Goal: Task Accomplishment & Management: Manage account settings

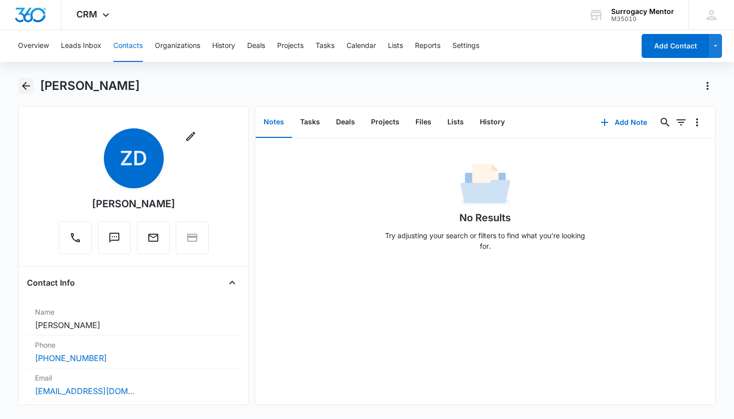
click at [31, 83] on icon "Back" at bounding box center [26, 86] width 12 height 12
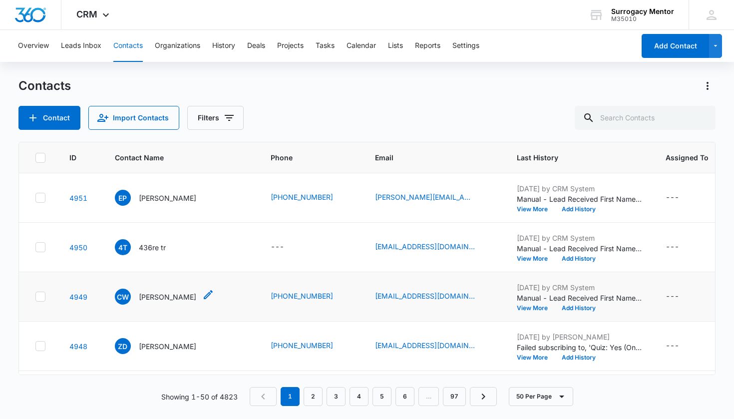
click at [184, 302] on div "CW [PERSON_NAME]" at bounding box center [155, 296] width 81 height 16
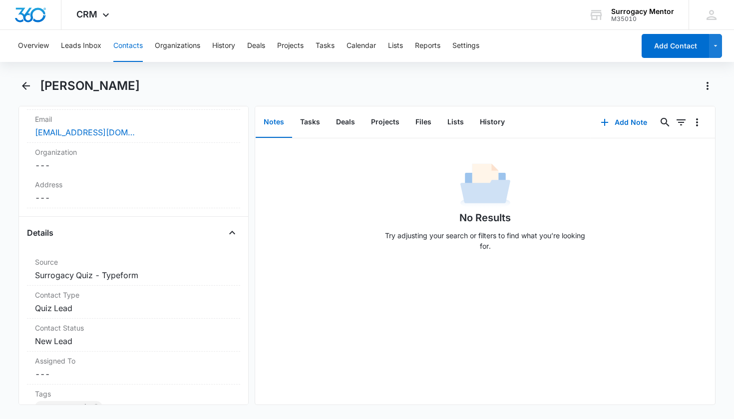
scroll to position [300, 0]
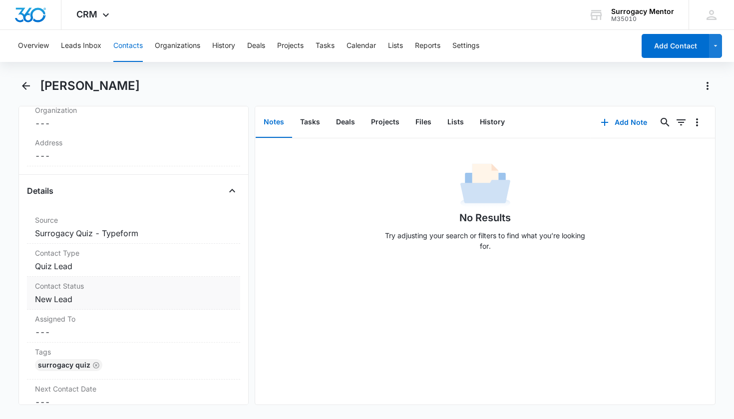
click at [69, 301] on dd "Cancel Save Changes New Lead" at bounding box center [134, 299] width 198 height 12
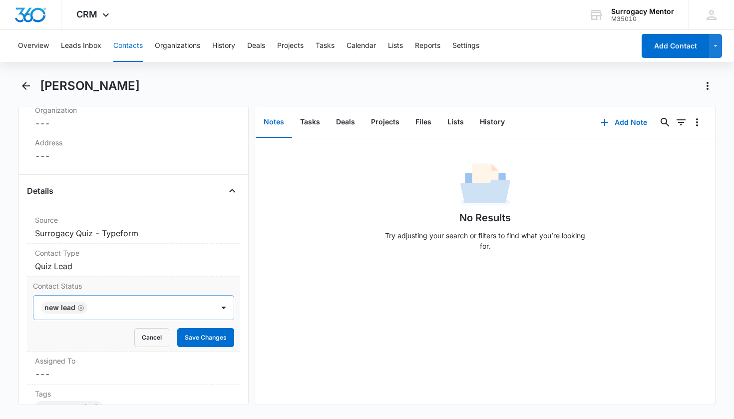
click at [81, 308] on icon "Remove New Lead" at bounding box center [81, 307] width 6 height 6
click at [88, 306] on div "Contact Status" at bounding box center [121, 307] width 159 height 12
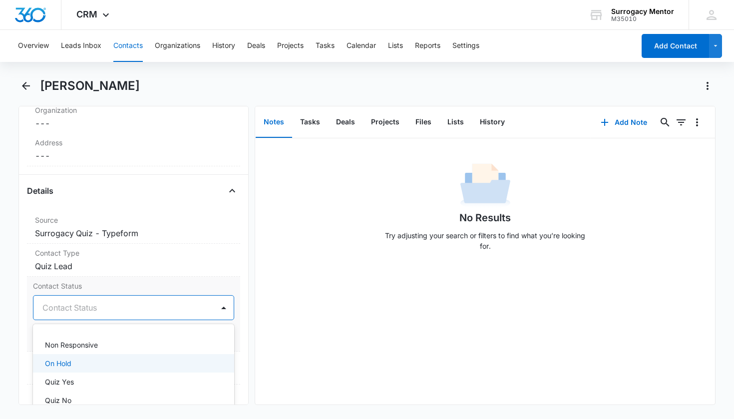
scroll to position [204, 0]
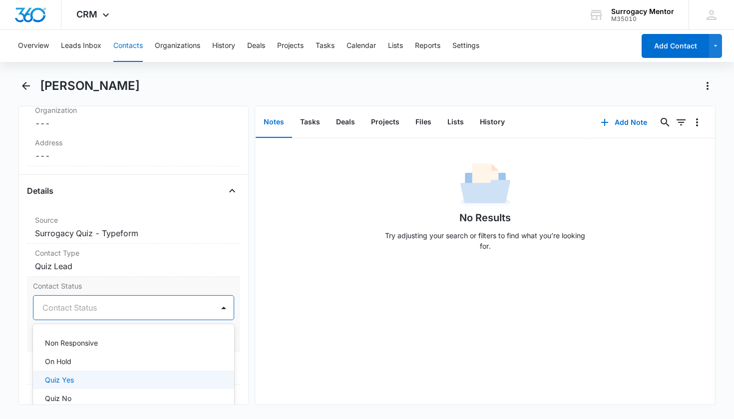
click at [80, 376] on div "Quiz Yes" at bounding box center [133, 379] width 176 height 10
click at [232, 320] on div "Contact Status option Quiz Yes, selected. Non Responsive, 12 of 25. 25 results …" at bounding box center [134, 313] width 214 height 75
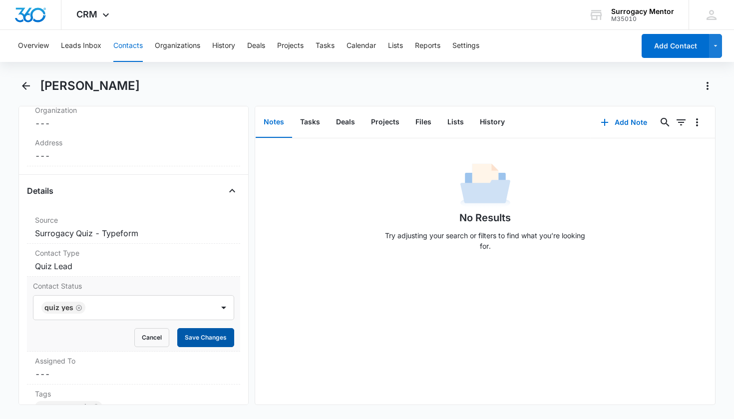
click at [221, 334] on button "Save Changes" at bounding box center [205, 337] width 57 height 19
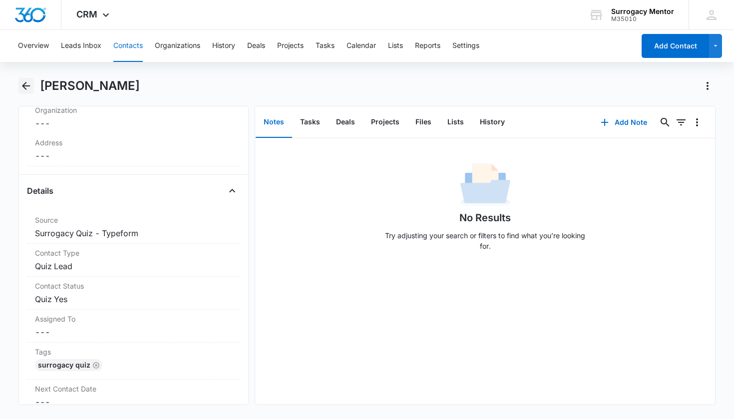
click at [25, 85] on icon "Back" at bounding box center [26, 86] width 12 height 12
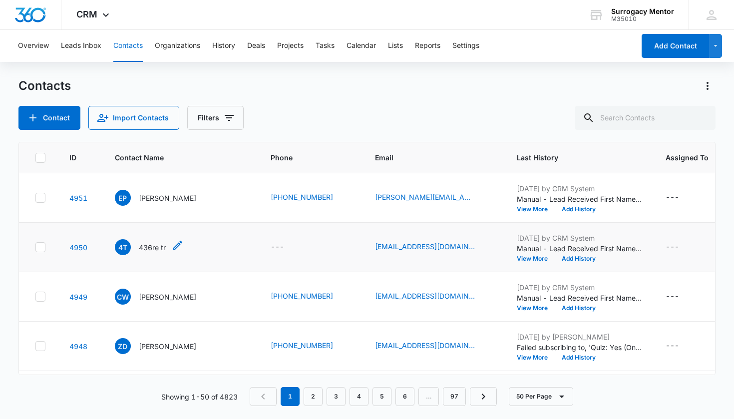
click at [149, 250] on p "436re tr" at bounding box center [152, 247] width 27 height 10
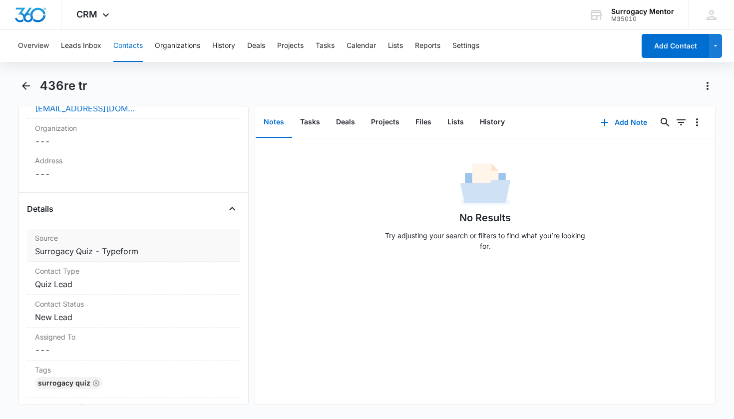
scroll to position [352, 0]
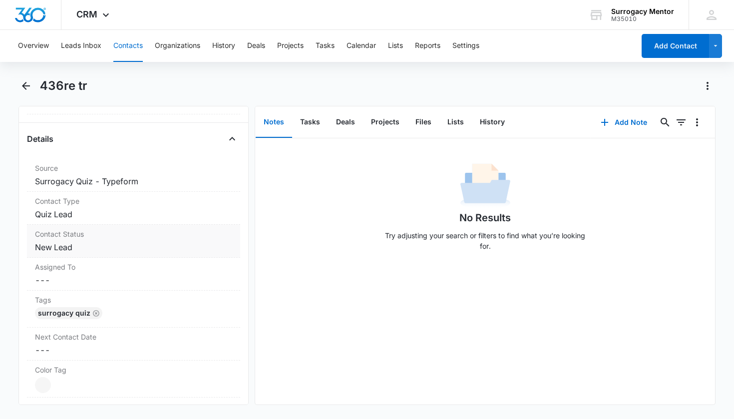
click at [68, 246] on dd "Cancel Save Changes New Lead" at bounding box center [134, 247] width 198 height 12
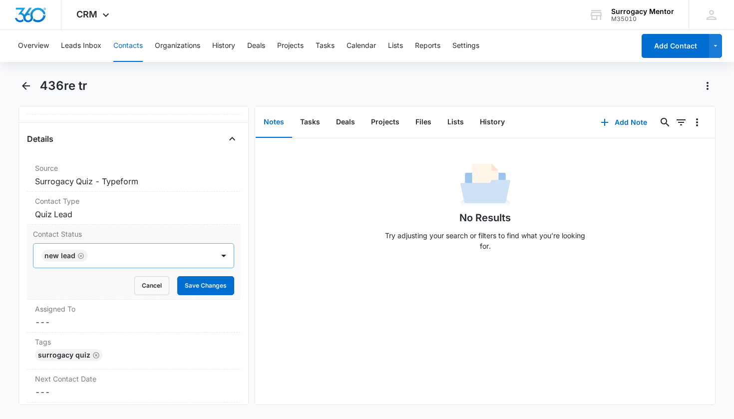
click at [83, 257] on icon "Remove New Lead" at bounding box center [80, 255] width 7 height 7
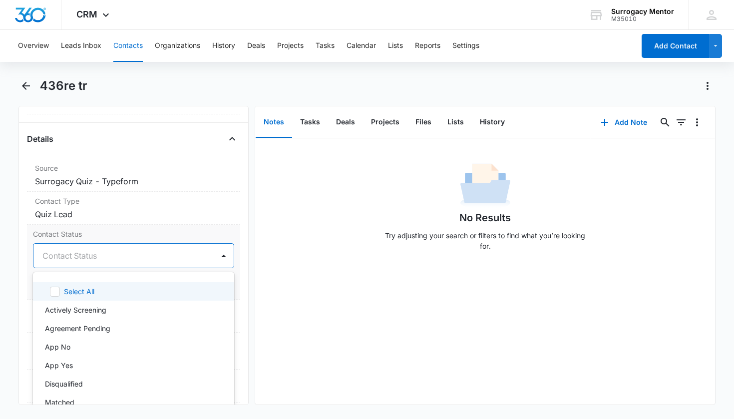
click at [100, 256] on div at bounding box center [121, 256] width 159 height 14
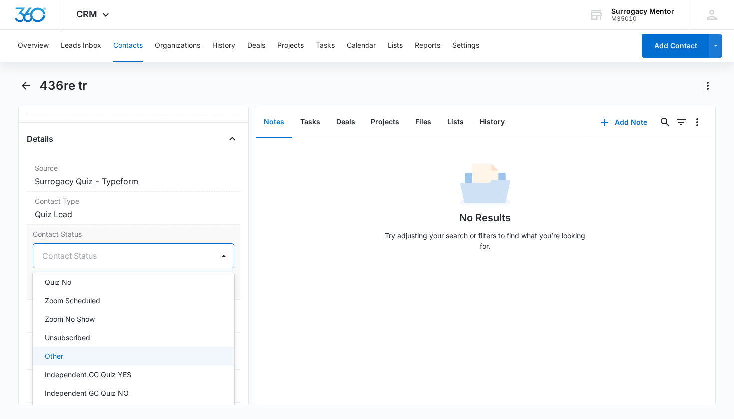
scroll to position [266, 0]
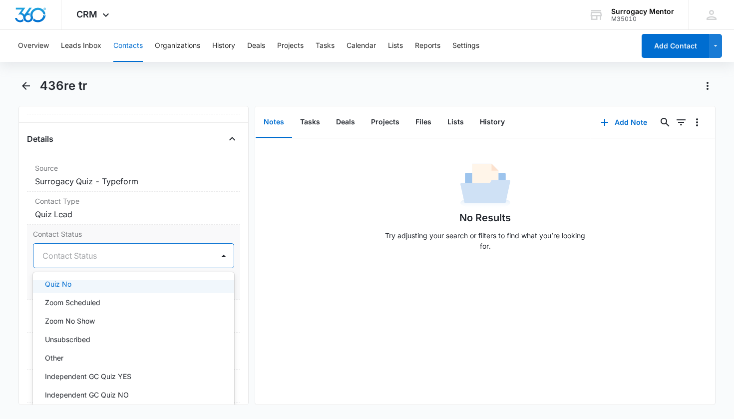
drag, startPoint x: 67, startPoint y: 287, endPoint x: 118, endPoint y: 285, distance: 50.4
click at [68, 287] on p "Quiz No" at bounding box center [58, 283] width 26 height 10
click at [235, 281] on div "Remove 4t 436re tr Contact Info Name Cancel Save Changes 436re tr Phone Cancel …" at bounding box center [133, 255] width 231 height 299
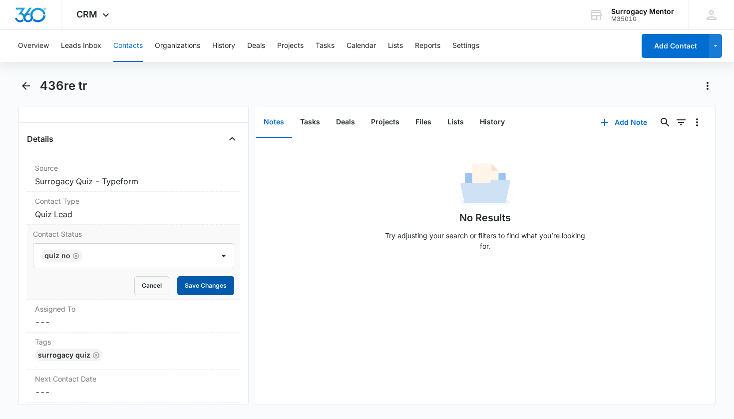
click at [223, 283] on button "Save Changes" at bounding box center [205, 285] width 57 height 19
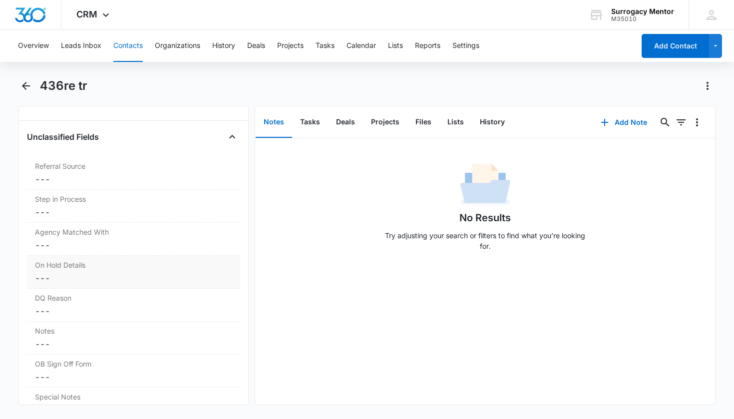
scroll to position [729, 0]
click at [71, 301] on div "DQ Reason Cancel Save Changes ---" at bounding box center [134, 301] width 214 height 33
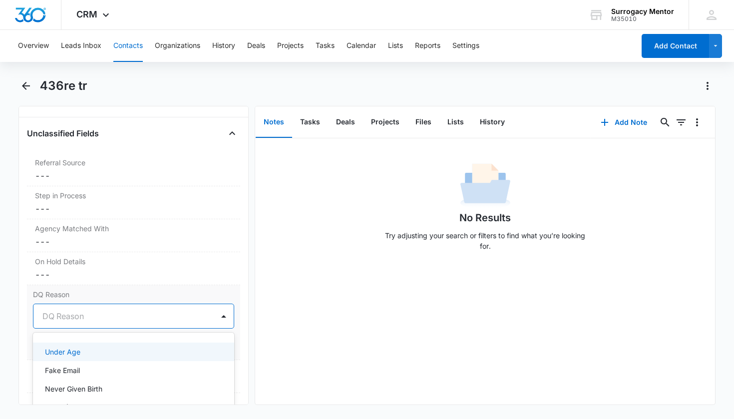
click at [73, 315] on div "DQ Reason" at bounding box center [121, 316] width 159 height 12
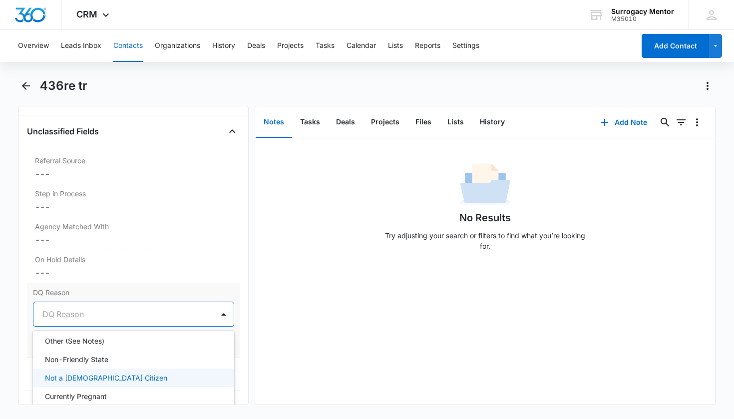
click at [97, 372] on p "Not a [DEMOGRAPHIC_DATA] Citizen" at bounding box center [106, 377] width 122 height 10
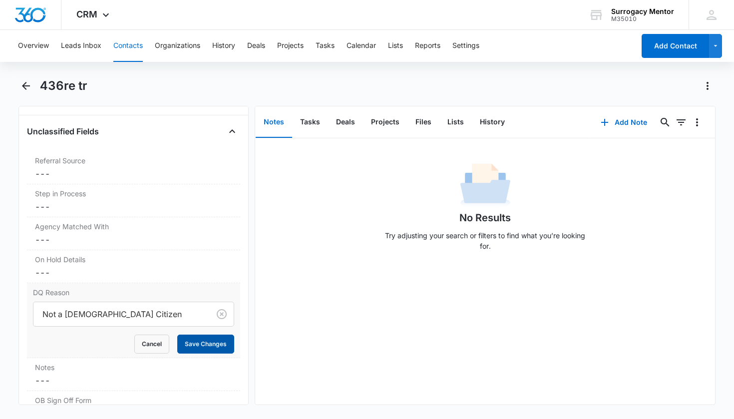
click at [209, 339] on button "Save Changes" at bounding box center [205, 343] width 57 height 19
click at [78, 373] on div "Notes Cancel Save Changes ---" at bounding box center [134, 374] width 214 height 33
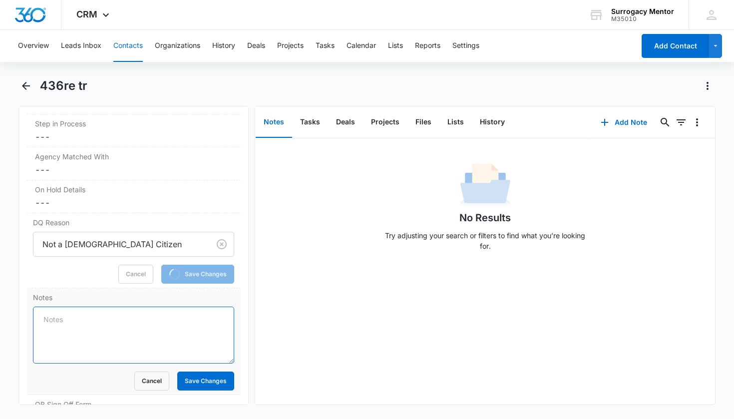
click at [105, 329] on textarea "Notes" at bounding box center [134, 334] width 202 height 57
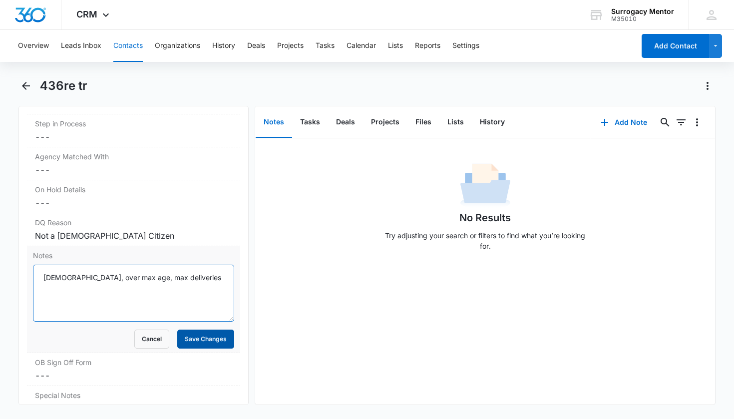
type textarea "[DEMOGRAPHIC_DATA], over max age, max deliveries"
click at [198, 345] on button "Save Changes" at bounding box center [205, 338] width 57 height 19
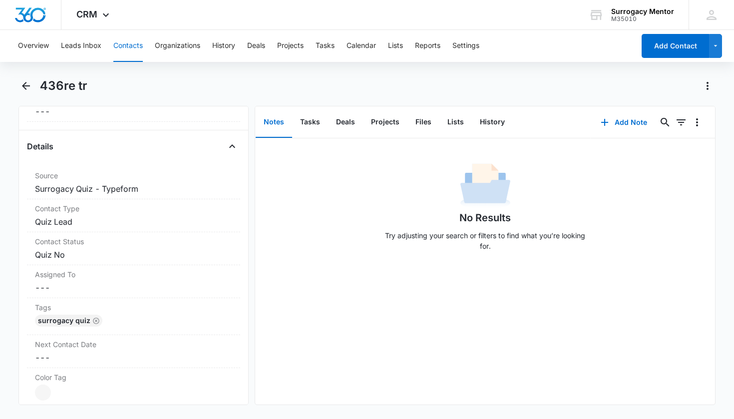
scroll to position [20, 0]
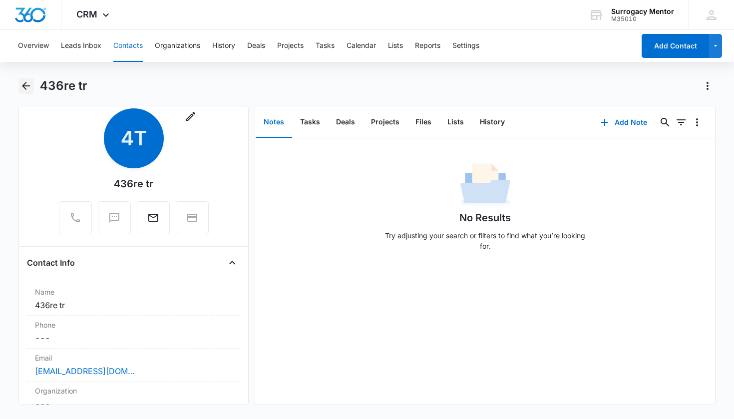
click at [21, 85] on icon "Back" at bounding box center [26, 86] width 12 height 12
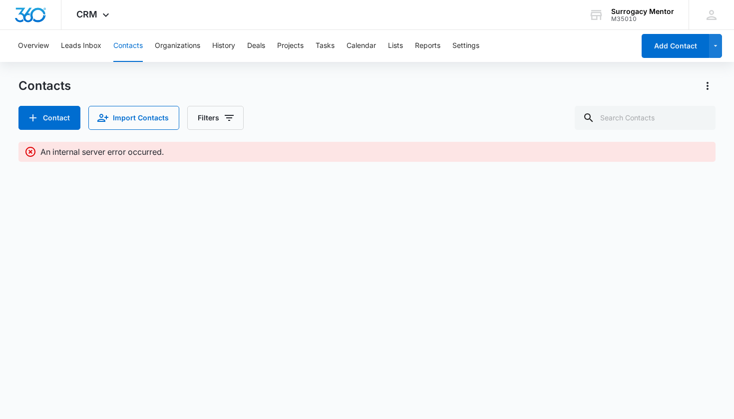
click at [127, 47] on button "Contacts" at bounding box center [127, 46] width 29 height 32
click at [93, 51] on button "Leads Inbox" at bounding box center [81, 46] width 40 height 32
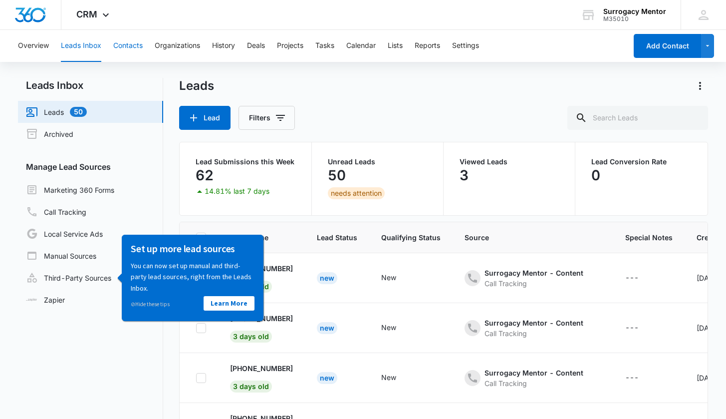
click at [114, 50] on button "Contacts" at bounding box center [127, 46] width 29 height 32
